Goal: Task Accomplishment & Management: Manage account settings

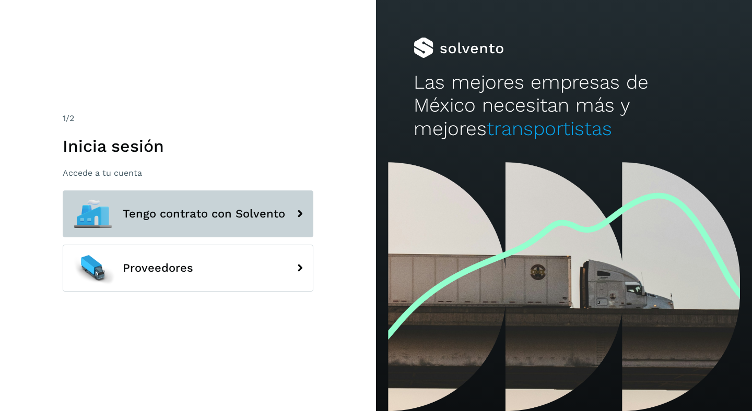
click at [204, 225] on button "Tengo contrato con Solvento" at bounding box center [188, 214] width 251 height 47
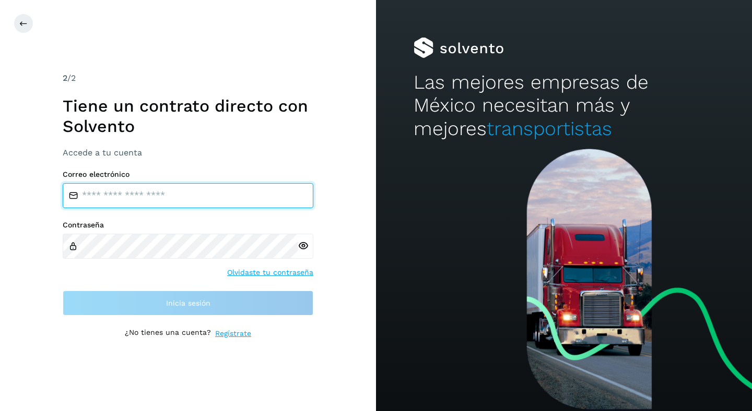
type input "**********"
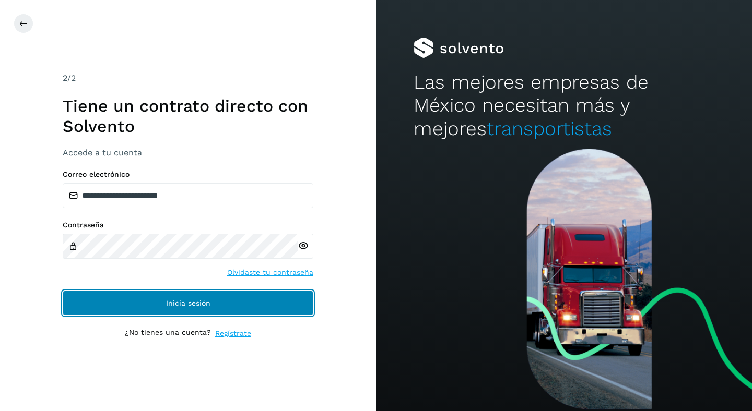
click at [194, 303] on span "Inicia sesión" at bounding box center [188, 303] width 44 height 7
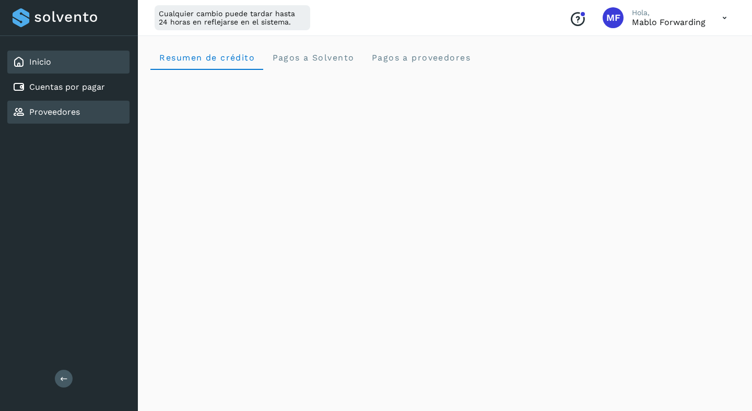
click at [78, 112] on link "Proveedores" at bounding box center [54, 112] width 51 height 10
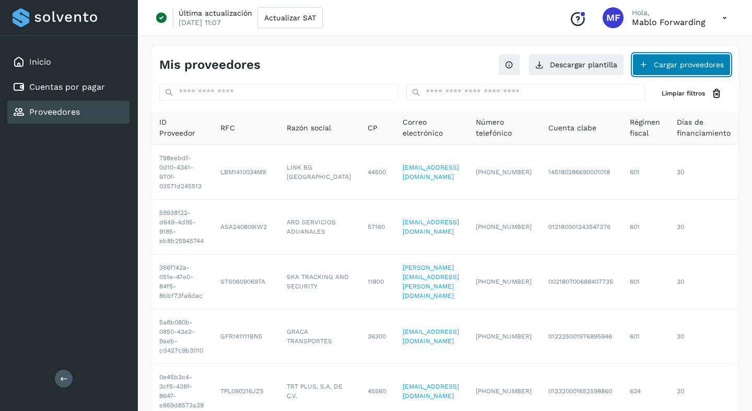
click at [695, 64] on button "Cargar proveedores" at bounding box center [681, 65] width 98 height 22
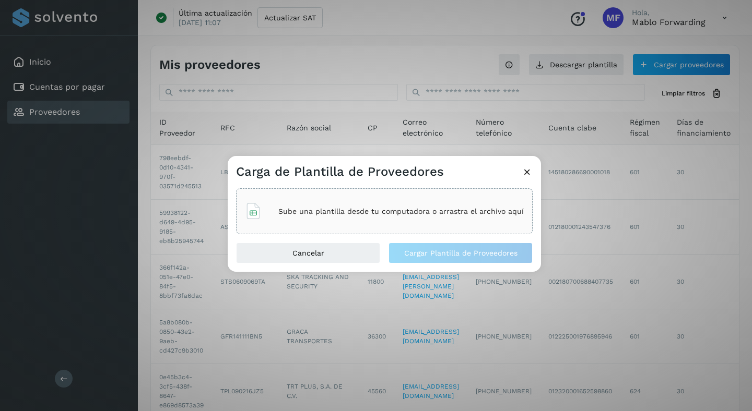
click at [435, 209] on p "Sube una plantilla desde tu computadora o arrastra el archivo aquí" at bounding box center [400, 211] width 245 height 9
click at [377, 215] on p "Sube una plantilla desde tu computadora o arrastra el archivo aquí" at bounding box center [400, 211] width 245 height 9
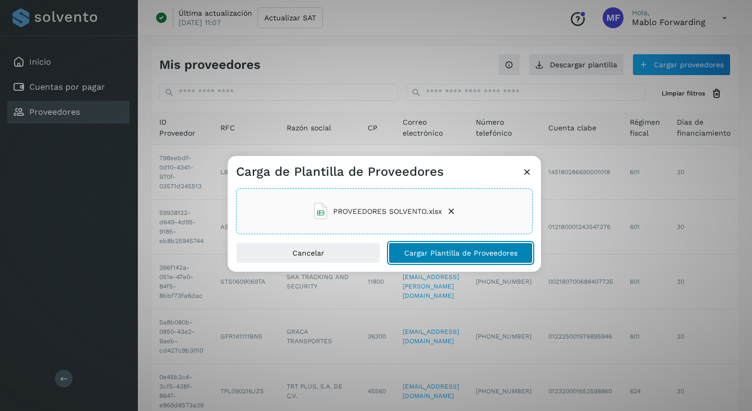
click at [445, 252] on span "Cargar Plantilla de Proveedores" at bounding box center [460, 253] width 113 height 7
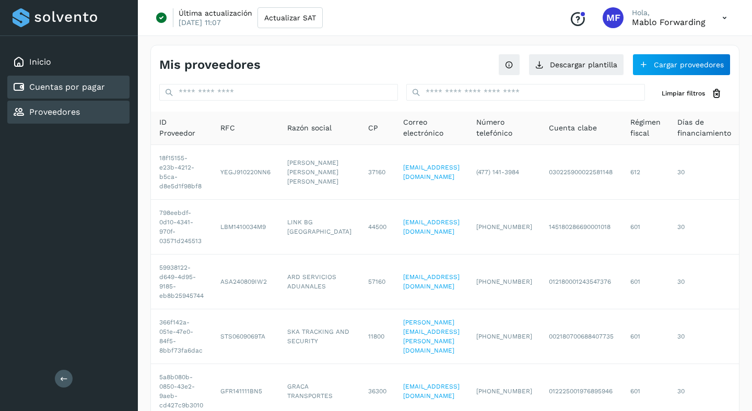
click at [81, 90] on link "Cuentas por pagar" at bounding box center [67, 87] width 76 height 10
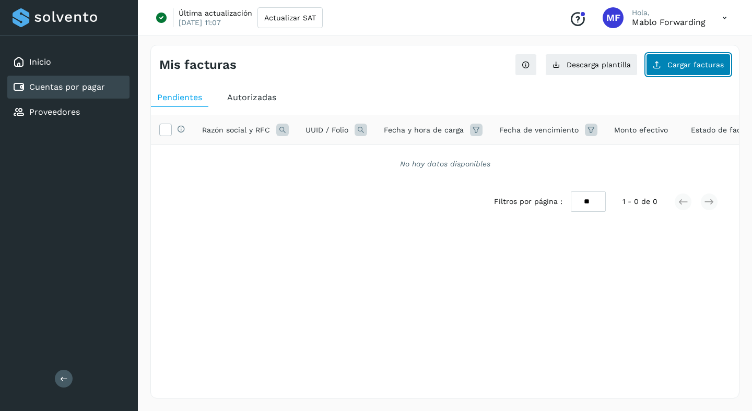
click at [691, 62] on span "Cargar facturas" at bounding box center [695, 64] width 56 height 7
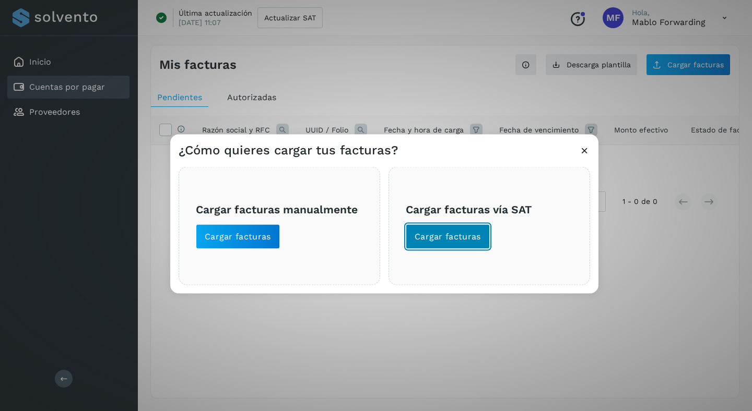
click at [456, 237] on span "Cargar facturas" at bounding box center [447, 236] width 66 height 11
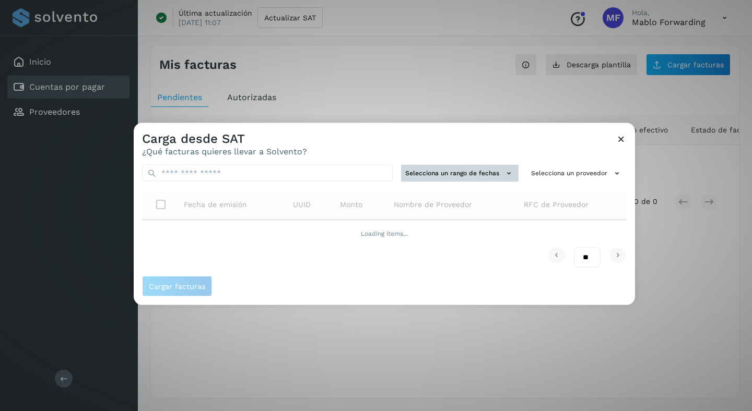
click at [482, 168] on button "Selecciona un rango de fechas" at bounding box center [459, 173] width 117 height 17
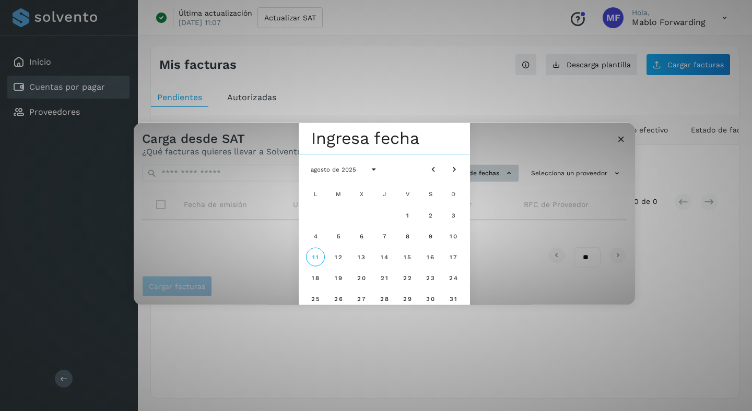
click at [482, 168] on div "Seleccionar una fecha Ingresa fecha agosto de 2025 L M X J V S D 1 2 3 4 5 6 7 …" at bounding box center [384, 214] width 501 height 182
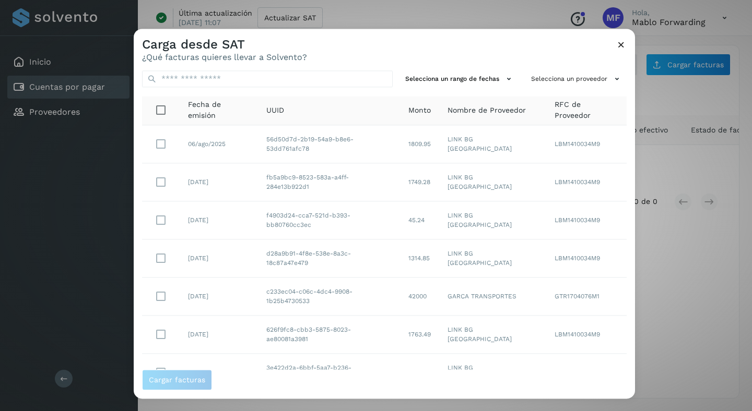
click at [589, 169] on td "LBM1410034M9" at bounding box center [586, 182] width 80 height 38
click at [592, 85] on button "Selecciona un proveedor" at bounding box center [577, 78] width 100 height 17
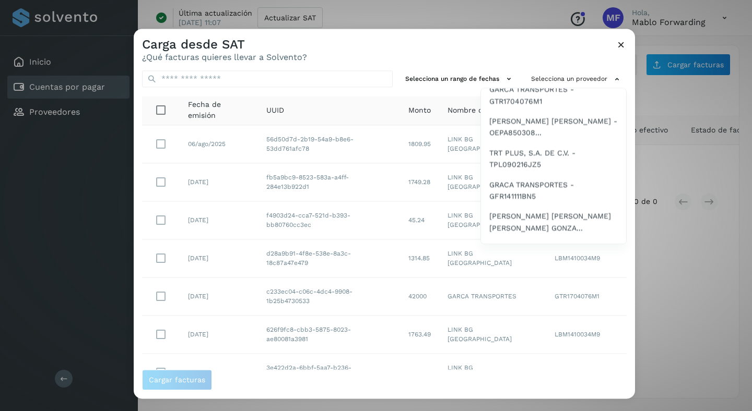
scroll to position [205, 0]
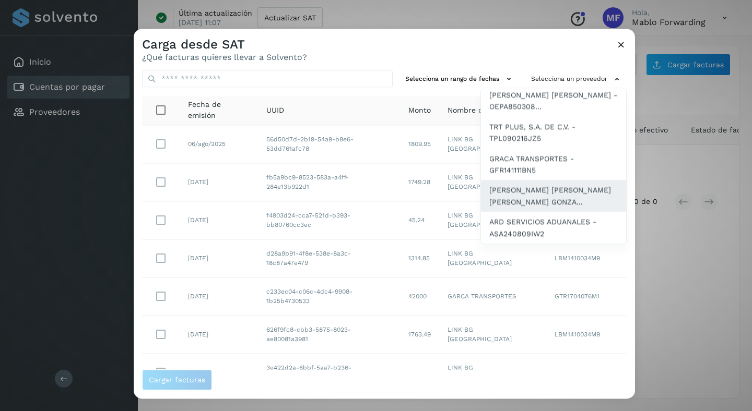
click at [534, 195] on span "[PERSON_NAME] [PERSON_NAME] [PERSON_NAME] GONZA..." at bounding box center [553, 196] width 128 height 23
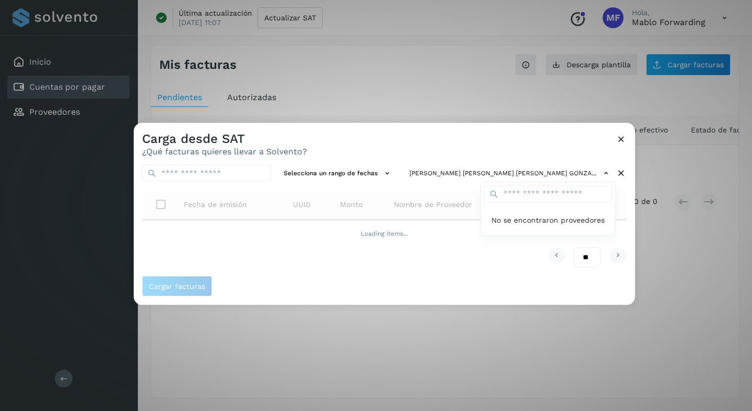
scroll to position [0, 0]
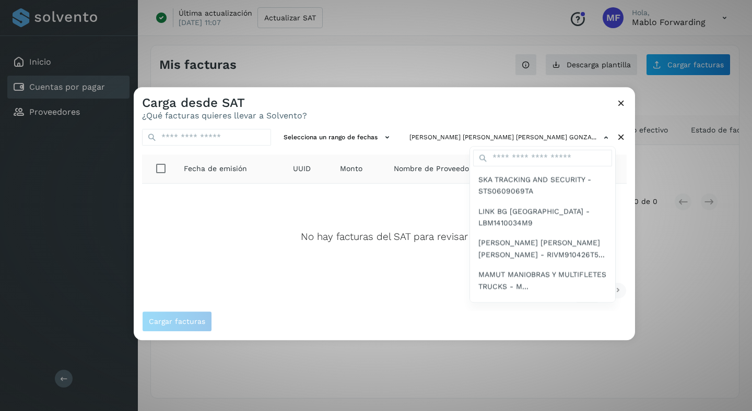
click at [305, 246] on div at bounding box center [510, 292] width 752 height 411
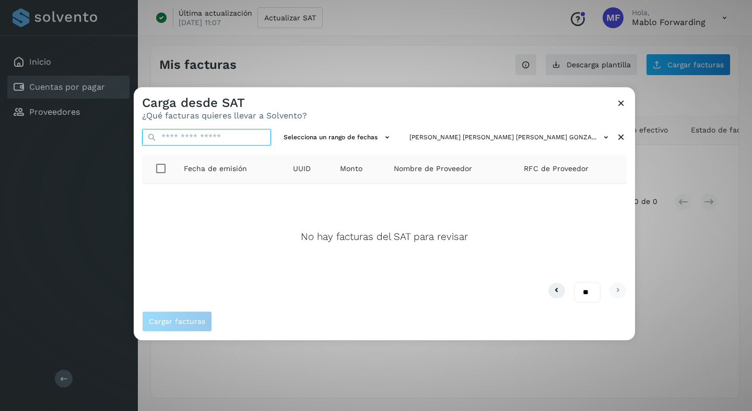
click at [243, 138] on input "text" at bounding box center [206, 137] width 129 height 17
click at [409, 201] on div "No hay facturas del SAT para revisar" at bounding box center [384, 233] width 468 height 82
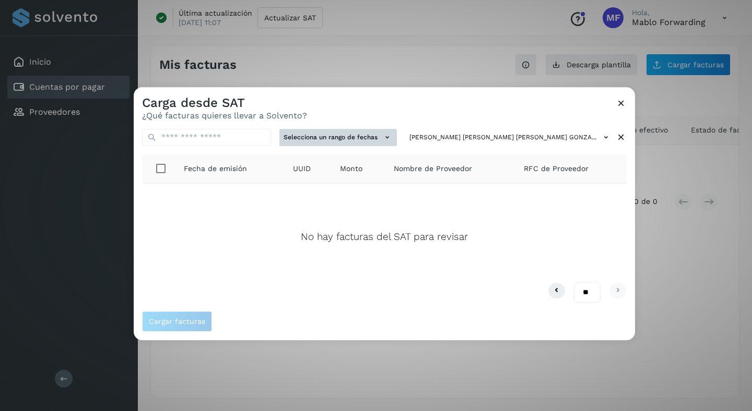
click at [393, 139] on icon at bounding box center [387, 137] width 11 height 11
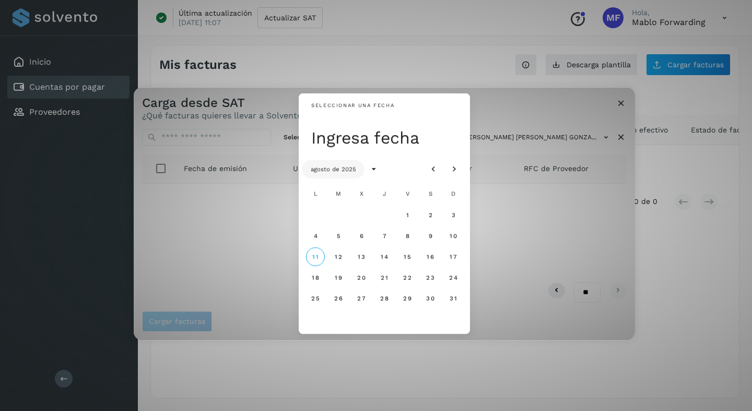
click at [363, 168] on button "agosto de 2025" at bounding box center [333, 169] width 63 height 19
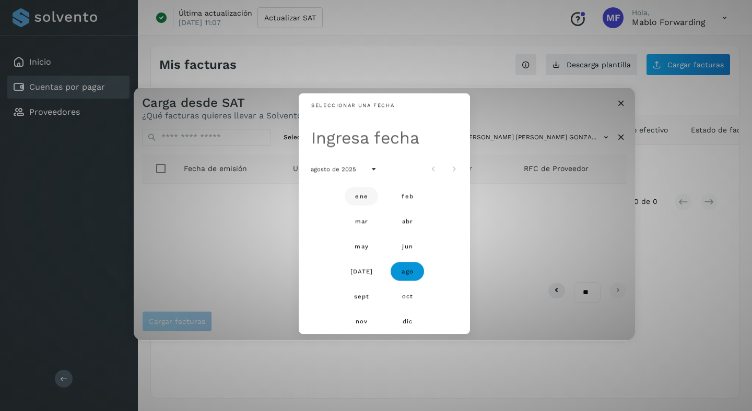
click at [365, 198] on span "ene" at bounding box center [360, 196] width 13 height 7
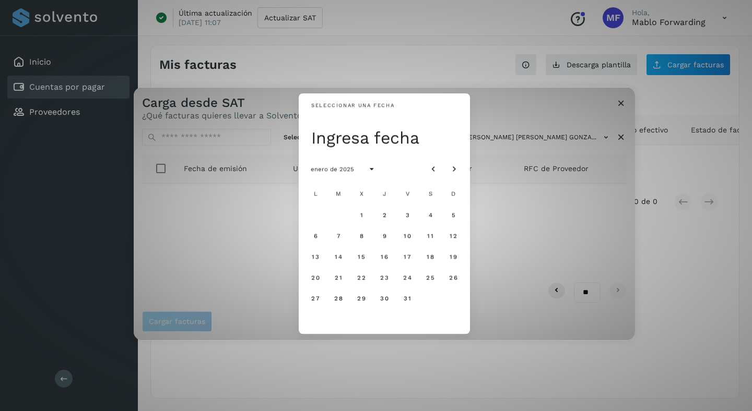
click at [256, 217] on div "Seleccionar una fecha Ingresa fecha enero de 2025 L M X J V S D 1 2 3 4 5 6 7 8…" at bounding box center [384, 213] width 501 height 253
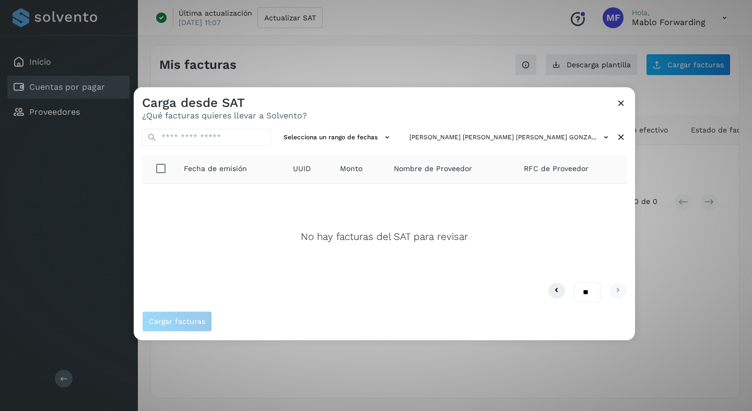
click at [621, 102] on icon at bounding box center [620, 103] width 11 height 11
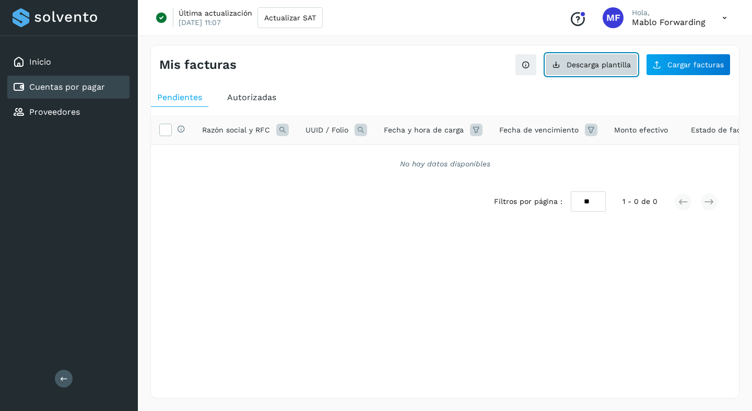
click at [595, 69] on button "Descarga plantilla" at bounding box center [591, 65] width 92 height 22
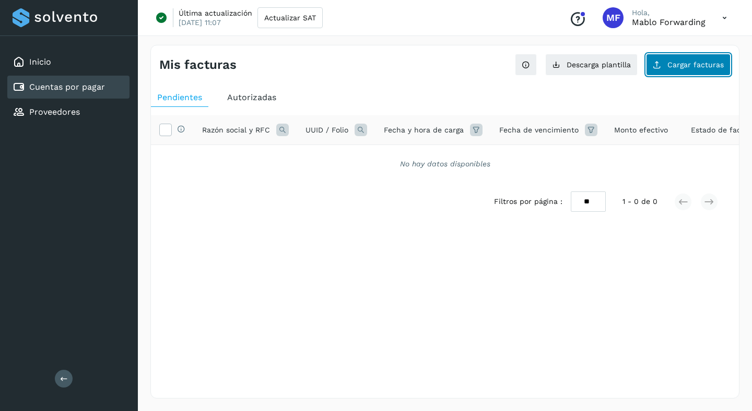
click at [679, 67] on span "Cargar facturas" at bounding box center [695, 64] width 56 height 7
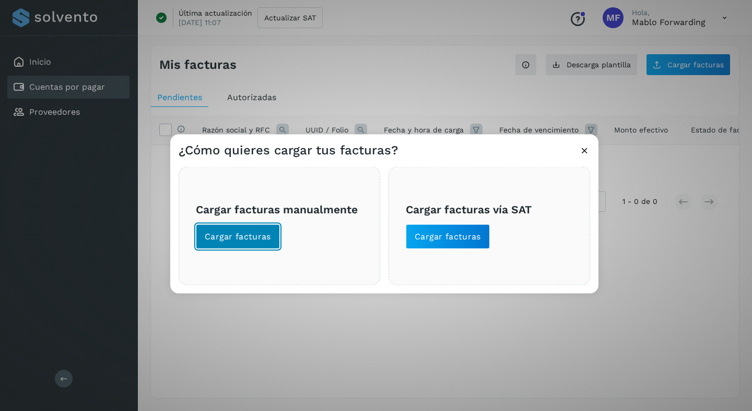
click at [239, 232] on span "Cargar facturas" at bounding box center [238, 236] width 66 height 11
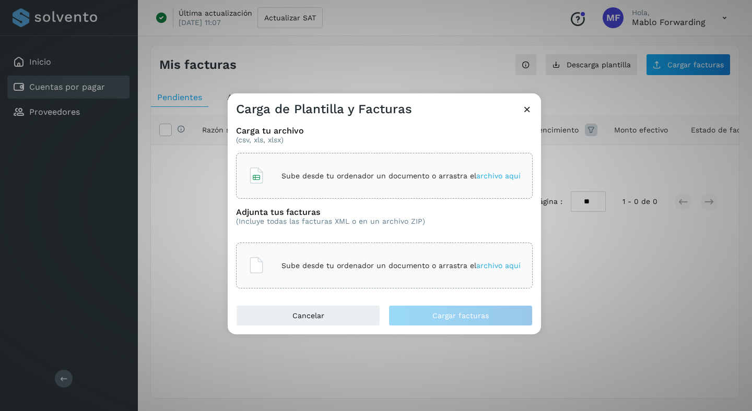
click at [494, 176] on span "archivo aquí" at bounding box center [498, 176] width 44 height 8
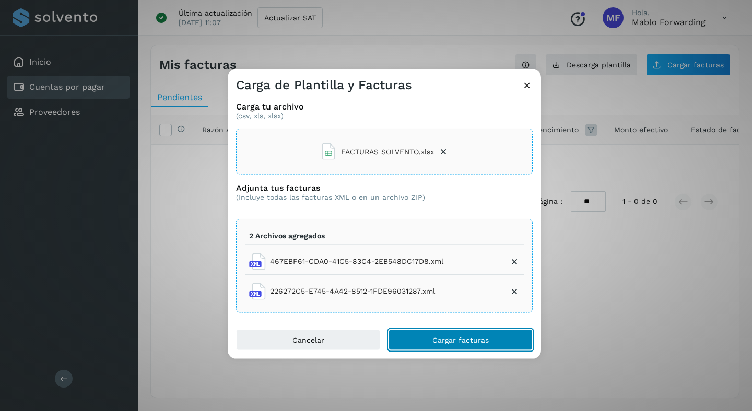
click at [436, 338] on span "Cargar facturas" at bounding box center [460, 339] width 56 height 7
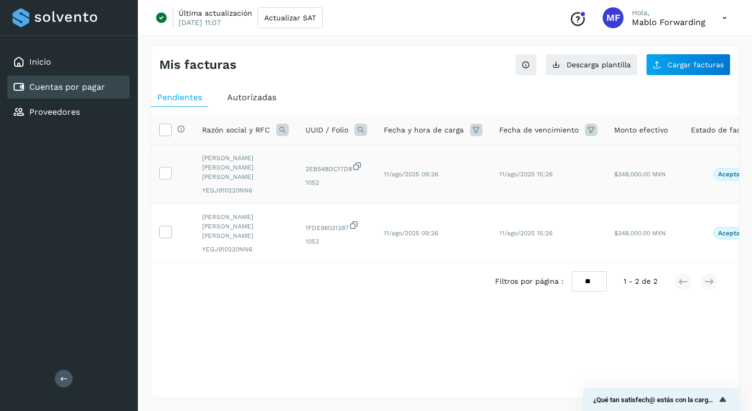
click at [172, 164] on td at bounding box center [172, 174] width 43 height 59
click at [167, 170] on icon at bounding box center [165, 172] width 11 height 11
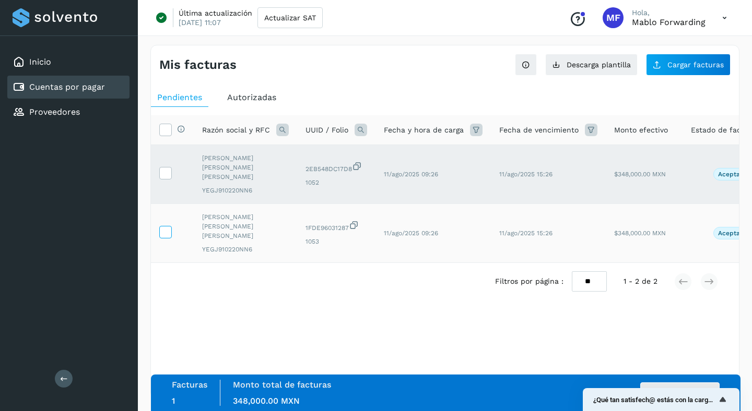
click at [166, 228] on icon at bounding box center [165, 231] width 11 height 11
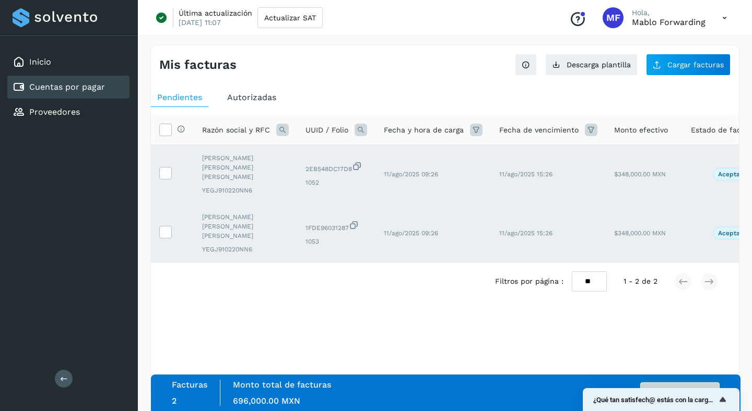
click at [710, 385] on button "Autorizar facturas" at bounding box center [679, 393] width 79 height 21
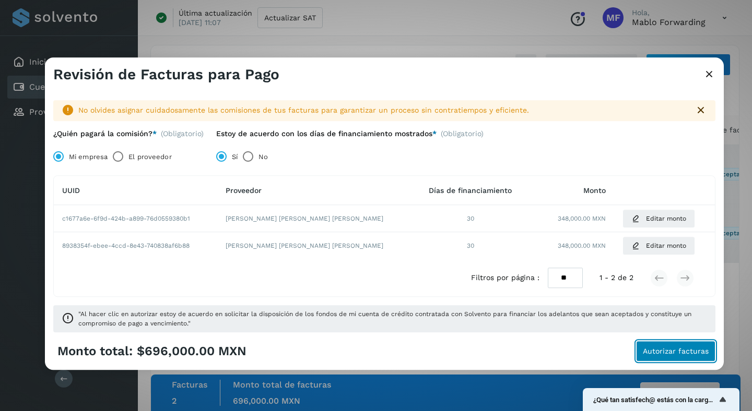
click at [662, 349] on span "Autorizar facturas" at bounding box center [676, 351] width 66 height 7
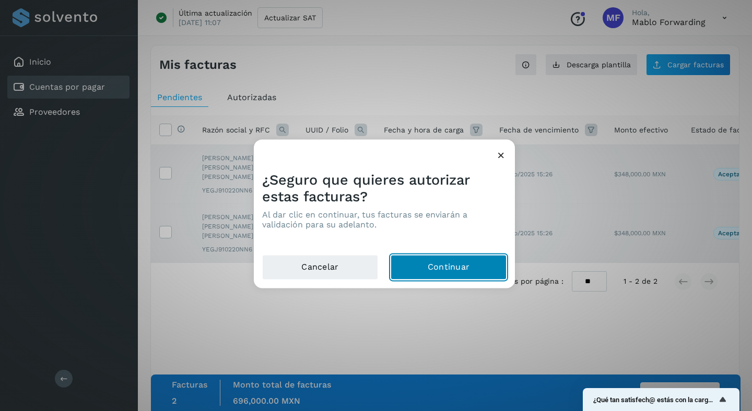
click at [461, 272] on button "Continuar" at bounding box center [448, 267] width 116 height 25
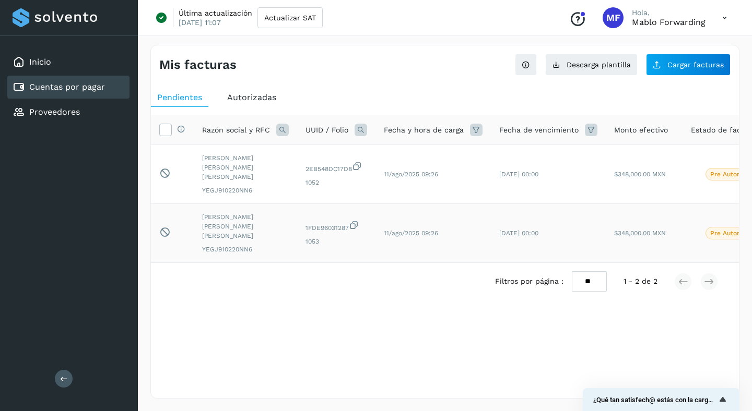
scroll to position [0, 93]
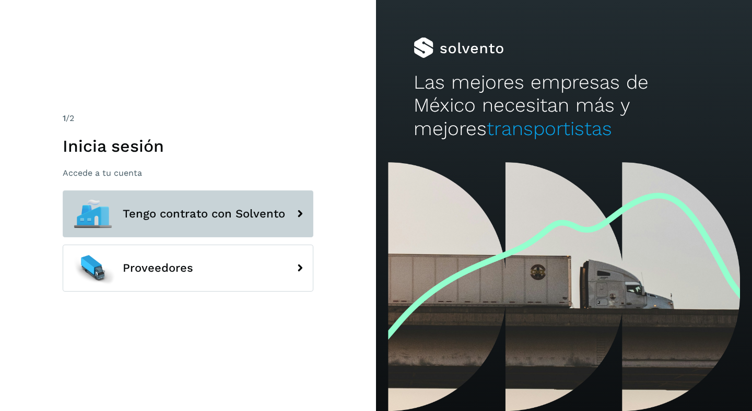
click at [197, 221] on button "Tengo contrato con Solvento" at bounding box center [188, 214] width 251 height 47
click at [258, 211] on span "Tengo contrato con Solvento" at bounding box center [204, 214] width 162 height 13
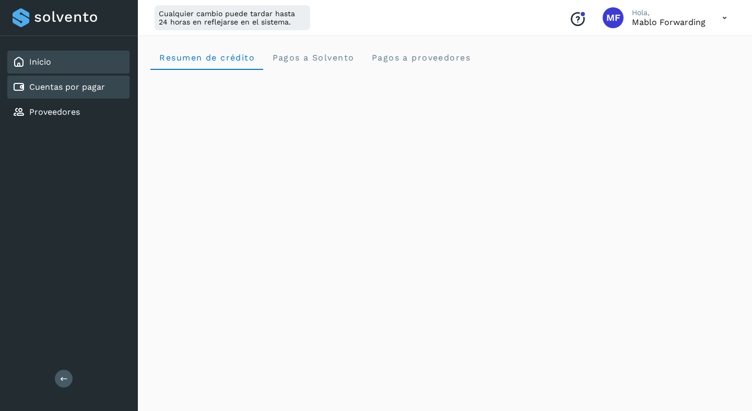
click at [70, 97] on div "Cuentas por pagar" at bounding box center [68, 87] width 122 height 23
click at [77, 77] on div "Cuentas por pagar" at bounding box center [68, 87] width 122 height 23
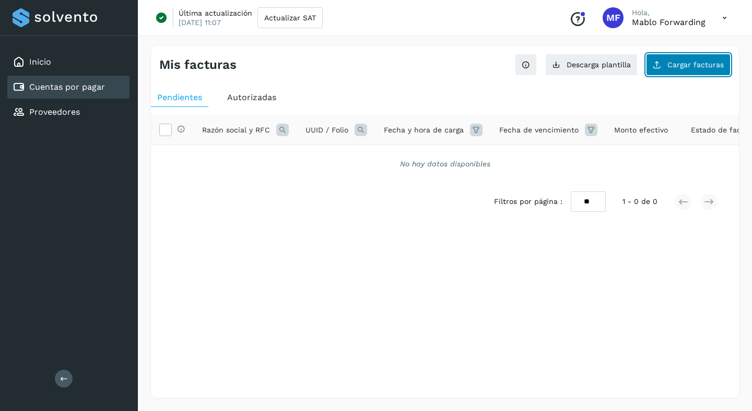
click at [682, 65] on span "Cargar facturas" at bounding box center [695, 64] width 56 height 7
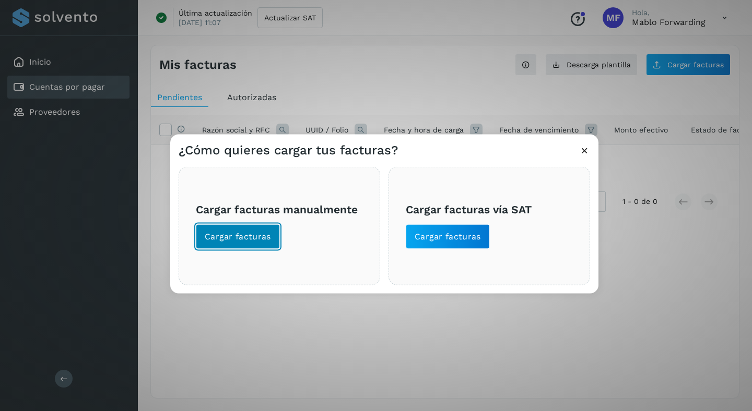
click at [252, 230] on button "Cargar facturas" at bounding box center [238, 236] width 84 height 25
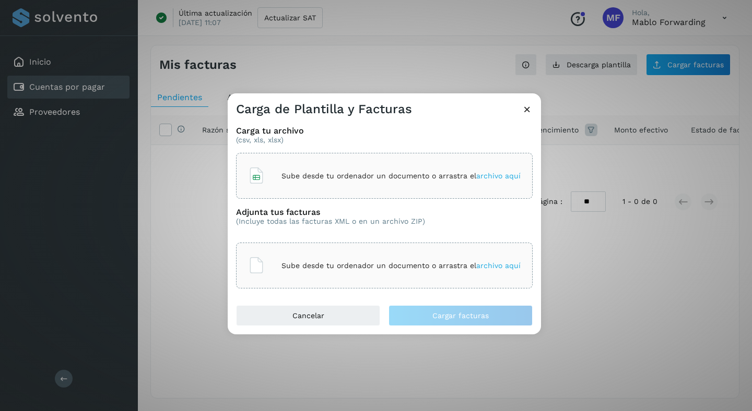
click at [437, 181] on div "Sube desde tu ordenador un documento o arrastra el archivo aquí" at bounding box center [384, 176] width 272 height 28
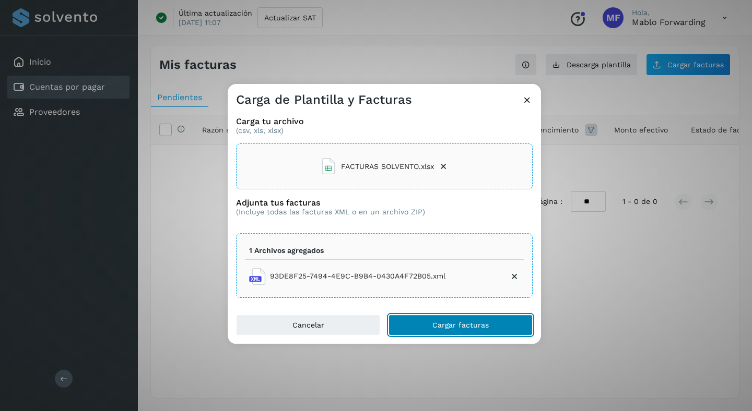
click at [449, 331] on button "Cargar facturas" at bounding box center [460, 325] width 144 height 21
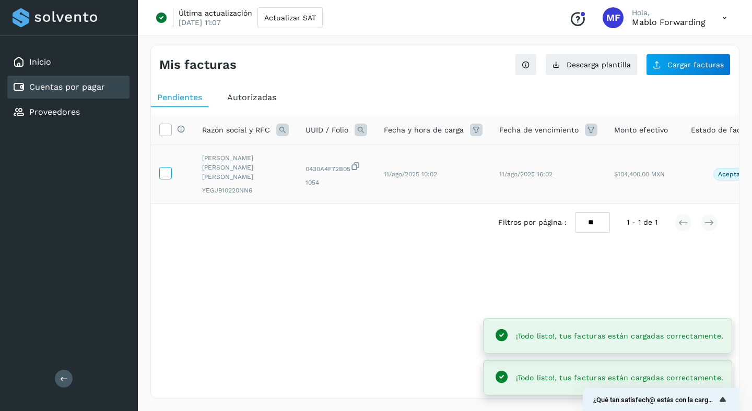
click at [161, 173] on icon at bounding box center [165, 172] width 11 height 11
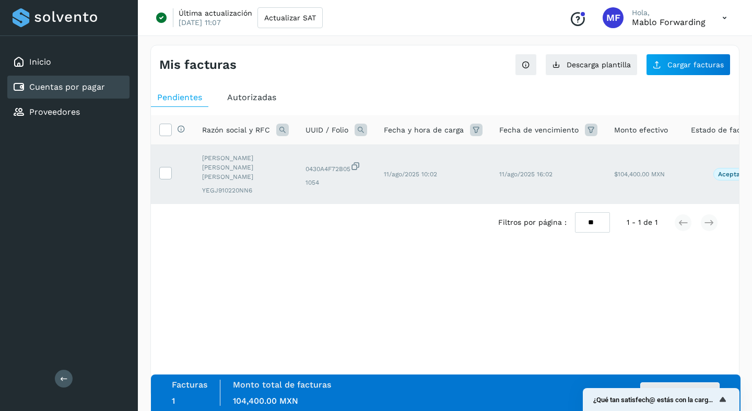
click at [668, 382] on div "Facturas 1 Monto total de facturas Monto total 104,400.00 MXN Autorizar facturas" at bounding box center [446, 393] width 548 height 26
click at [671, 385] on button "Autorizar facturas" at bounding box center [679, 393] width 79 height 21
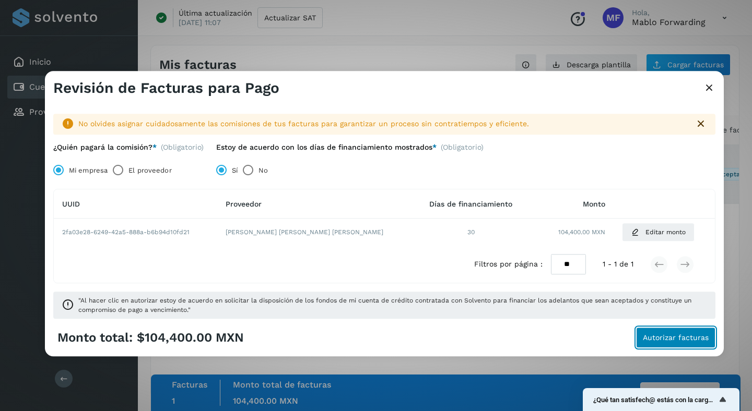
click at [671, 332] on button "Autorizar facturas" at bounding box center [675, 338] width 79 height 21
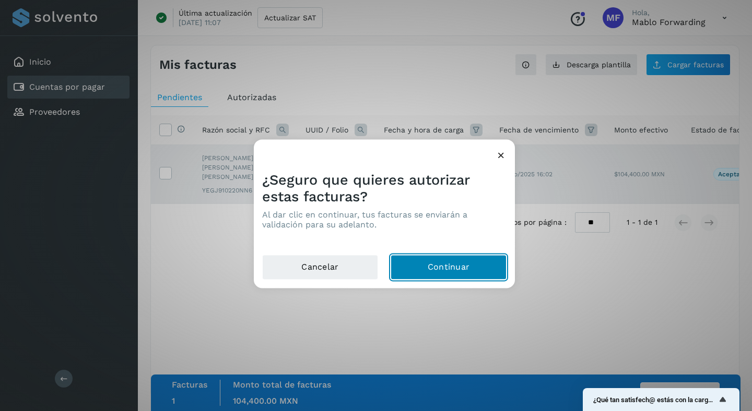
click at [438, 260] on button "Continuar" at bounding box center [448, 267] width 116 height 25
